Goal: Task Accomplishment & Management: Manage account settings

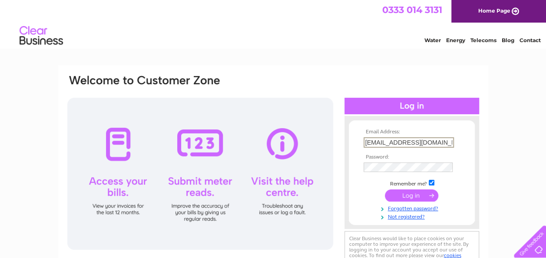
click at [418, 196] on input "submit" at bounding box center [411, 195] width 53 height 12
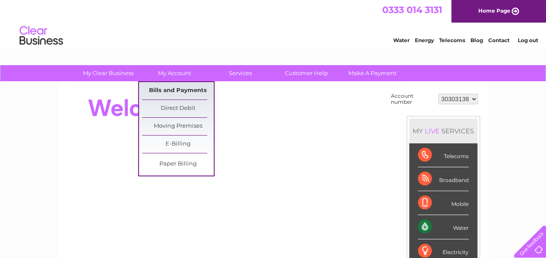
click at [186, 91] on link "Bills and Payments" at bounding box center [178, 90] width 72 height 17
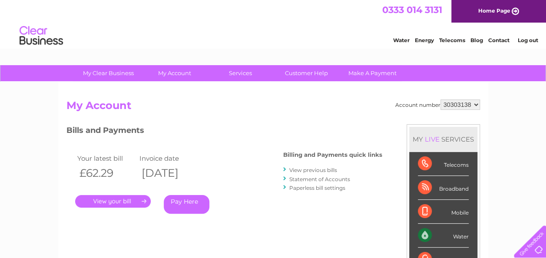
click at [129, 202] on link "." at bounding box center [113, 201] width 76 height 13
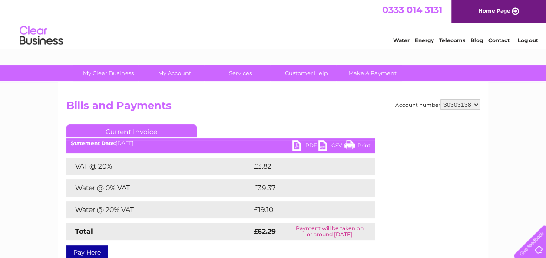
click at [303, 144] on link "PDF" at bounding box center [305, 146] width 26 height 13
